Goal: Browse casually

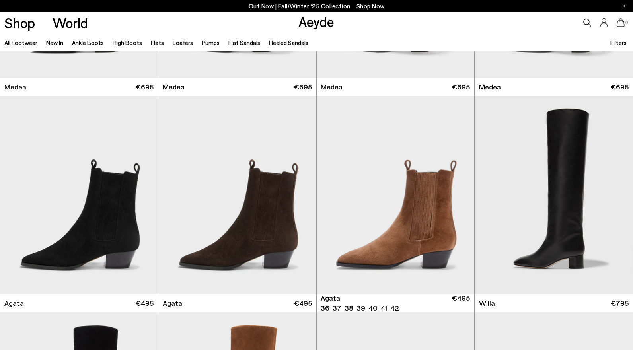
scroll to position [184, 0]
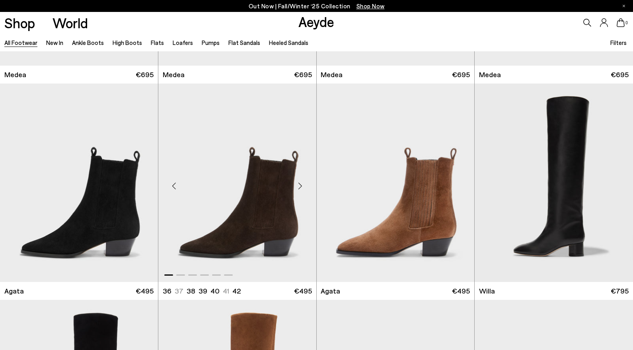
click at [301, 185] on div "Next slide" at bounding box center [301, 186] width 24 height 24
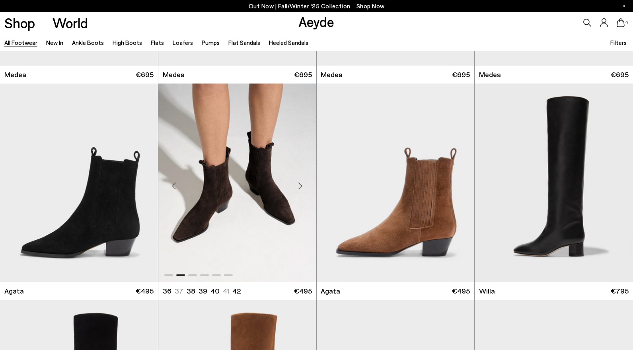
click at [301, 185] on div "Next slide" at bounding box center [301, 186] width 24 height 24
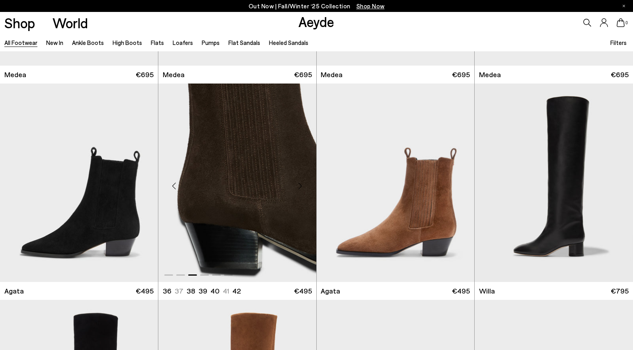
click at [301, 185] on div "Next slide" at bounding box center [301, 186] width 24 height 24
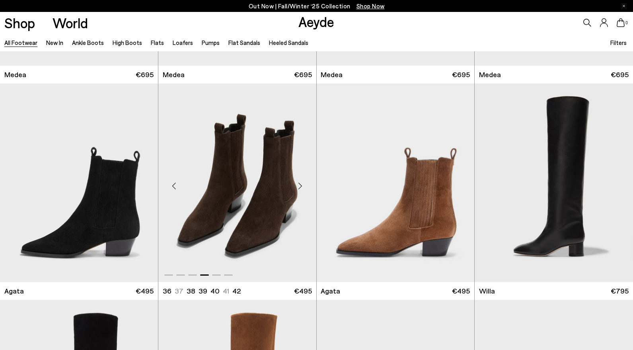
click at [301, 185] on div "Next slide" at bounding box center [301, 186] width 24 height 24
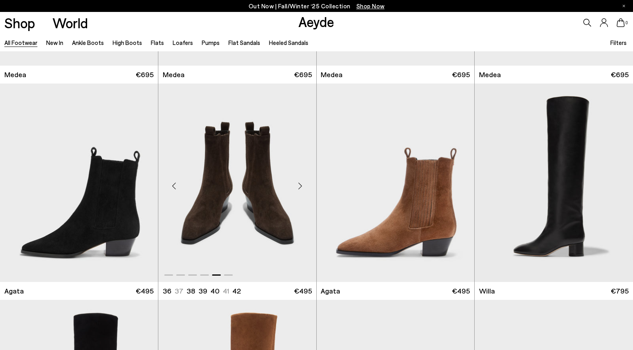
click at [301, 185] on div "Next slide" at bounding box center [301, 186] width 24 height 24
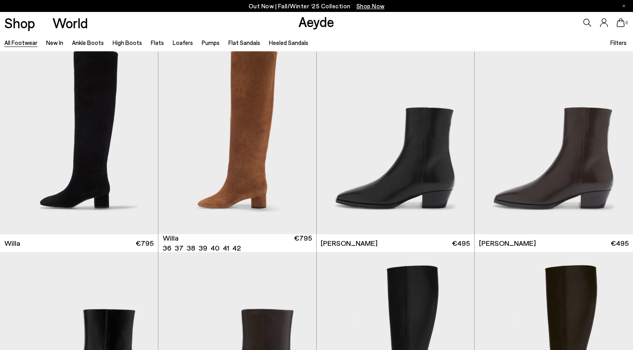
scroll to position [450, 0]
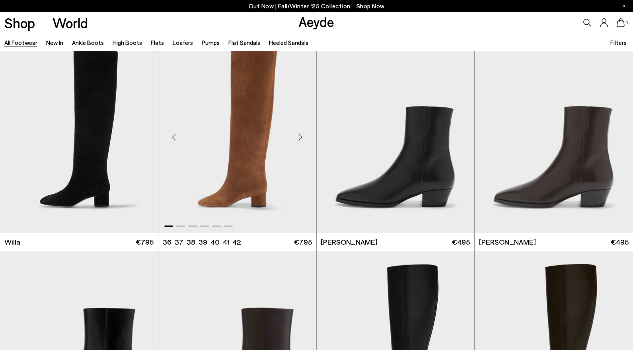
click at [302, 141] on div "Next slide" at bounding box center [301, 137] width 24 height 24
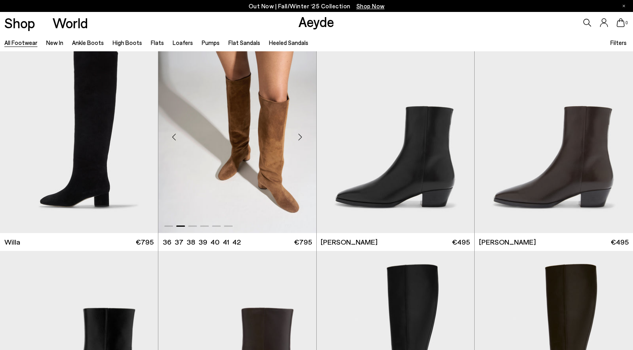
click at [302, 141] on div "Next slide" at bounding box center [301, 137] width 24 height 24
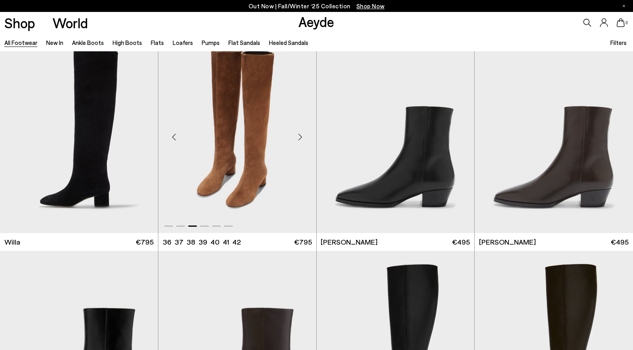
click at [302, 141] on div "Next slide" at bounding box center [301, 137] width 24 height 24
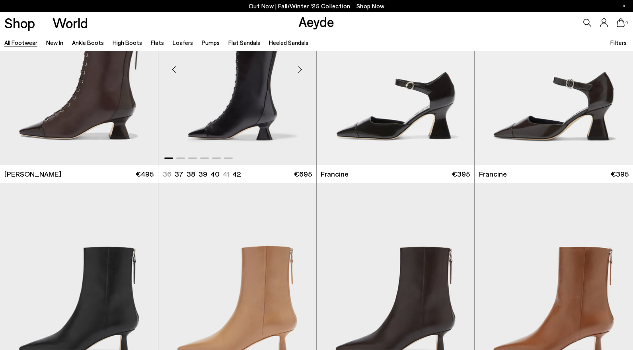
scroll to position [1505, 0]
